Goal: Information Seeking & Learning: Check status

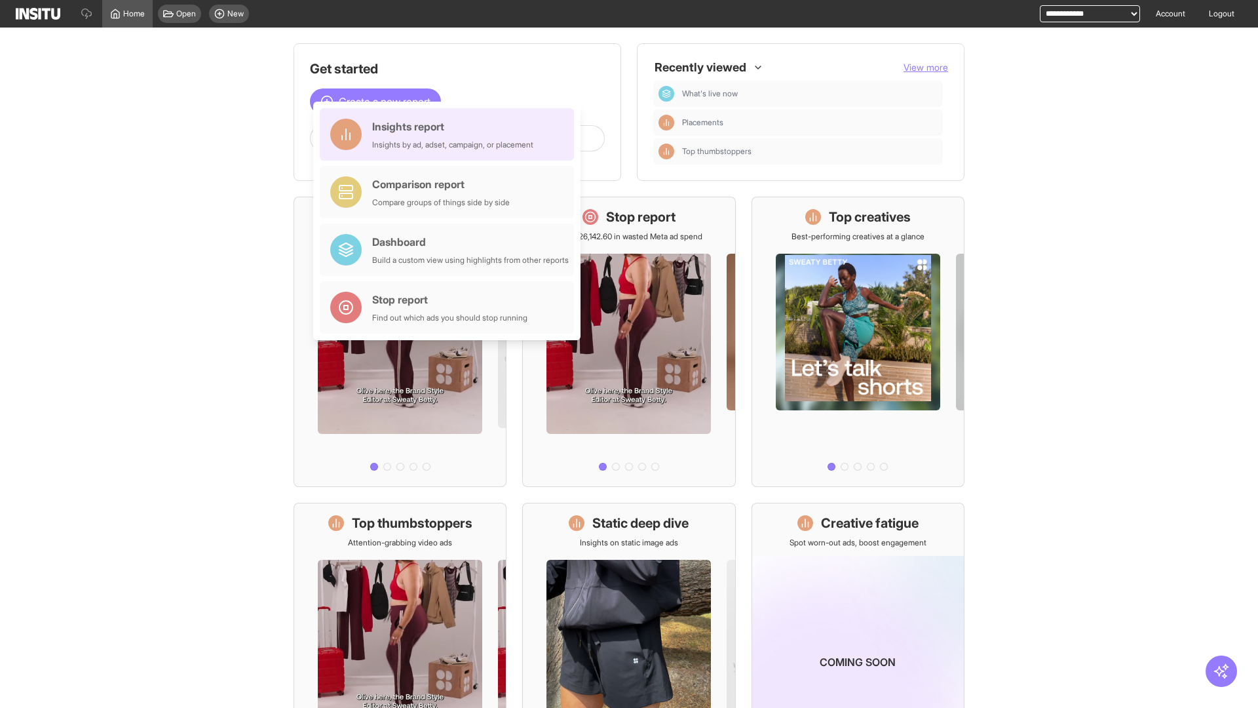
click at [450, 134] on div "Insights report Insights by ad, adset, campaign, or placement" at bounding box center [452, 134] width 161 height 31
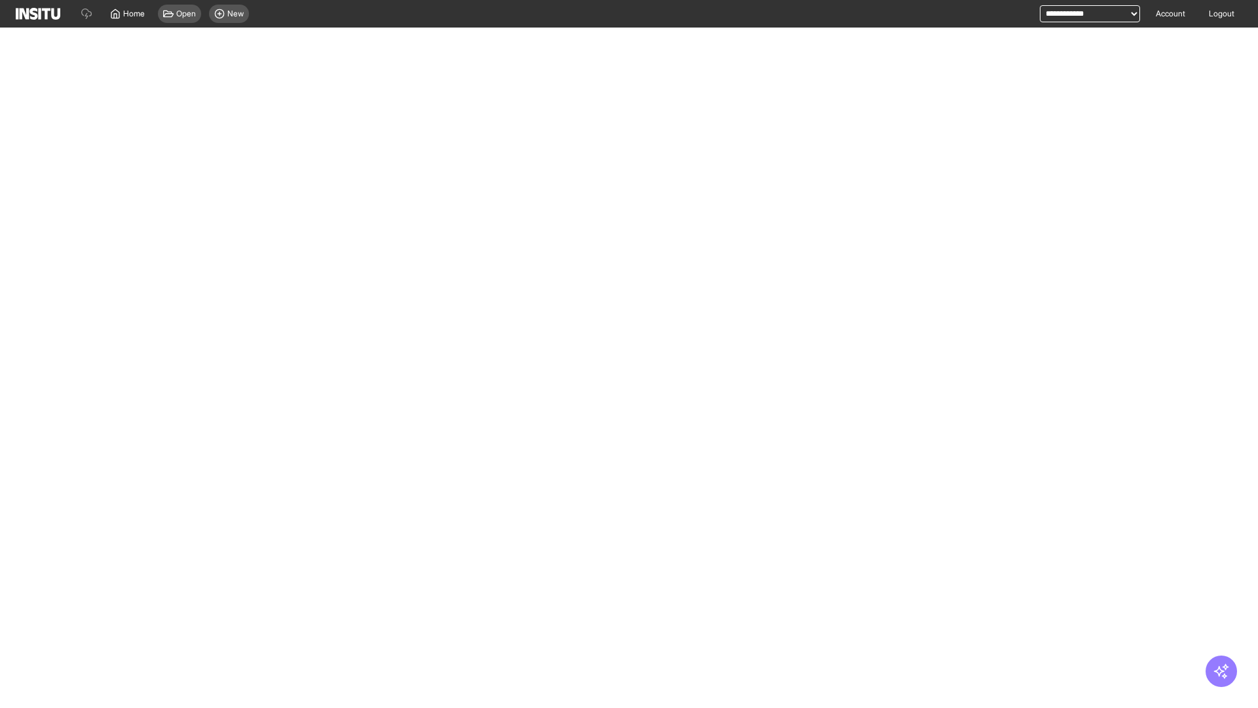
select select "**"
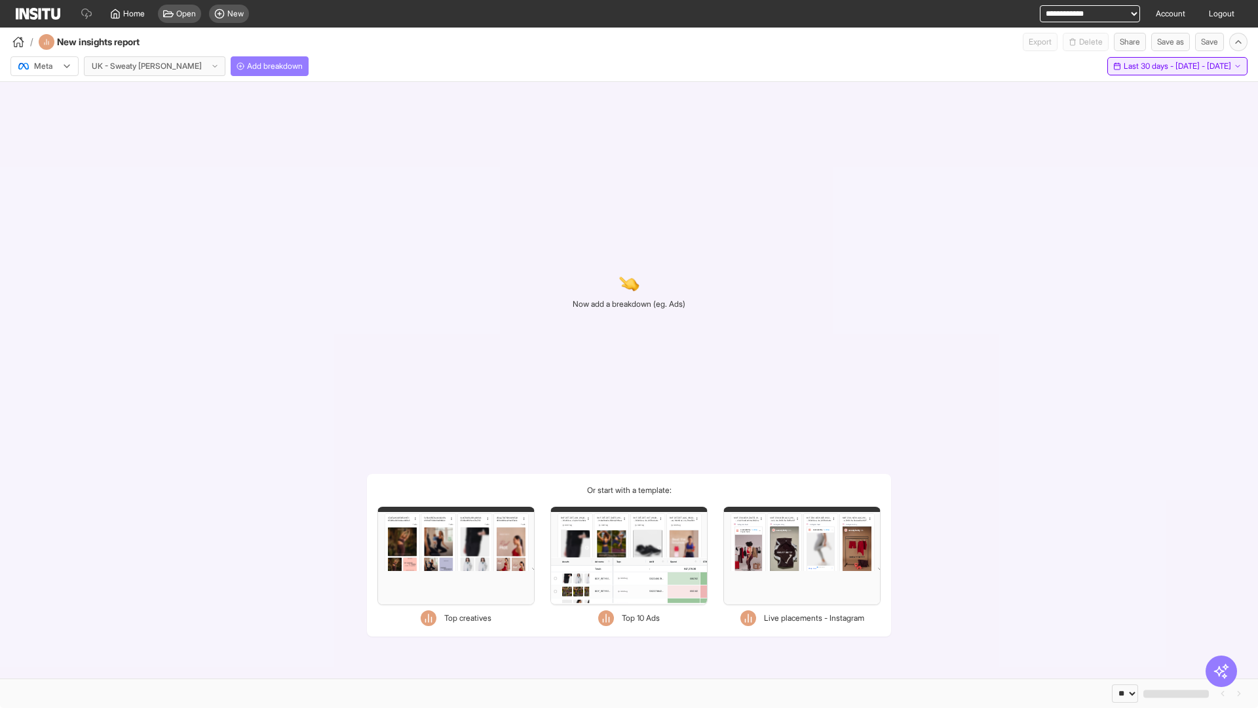
click at [1148, 66] on span "Last 30 days - [DATE] - [DATE]" at bounding box center [1177, 66] width 107 height 10
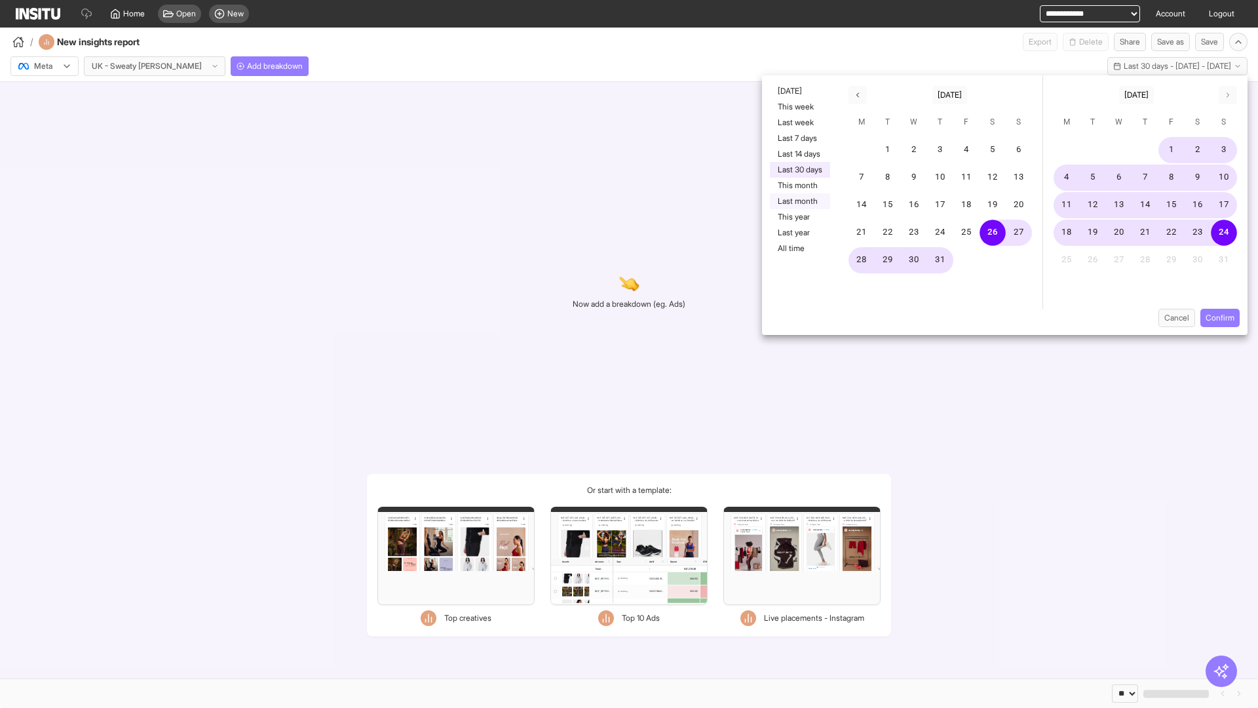
click at [799, 201] on button "Last month" at bounding box center [800, 201] width 60 height 16
